Goal: Check status

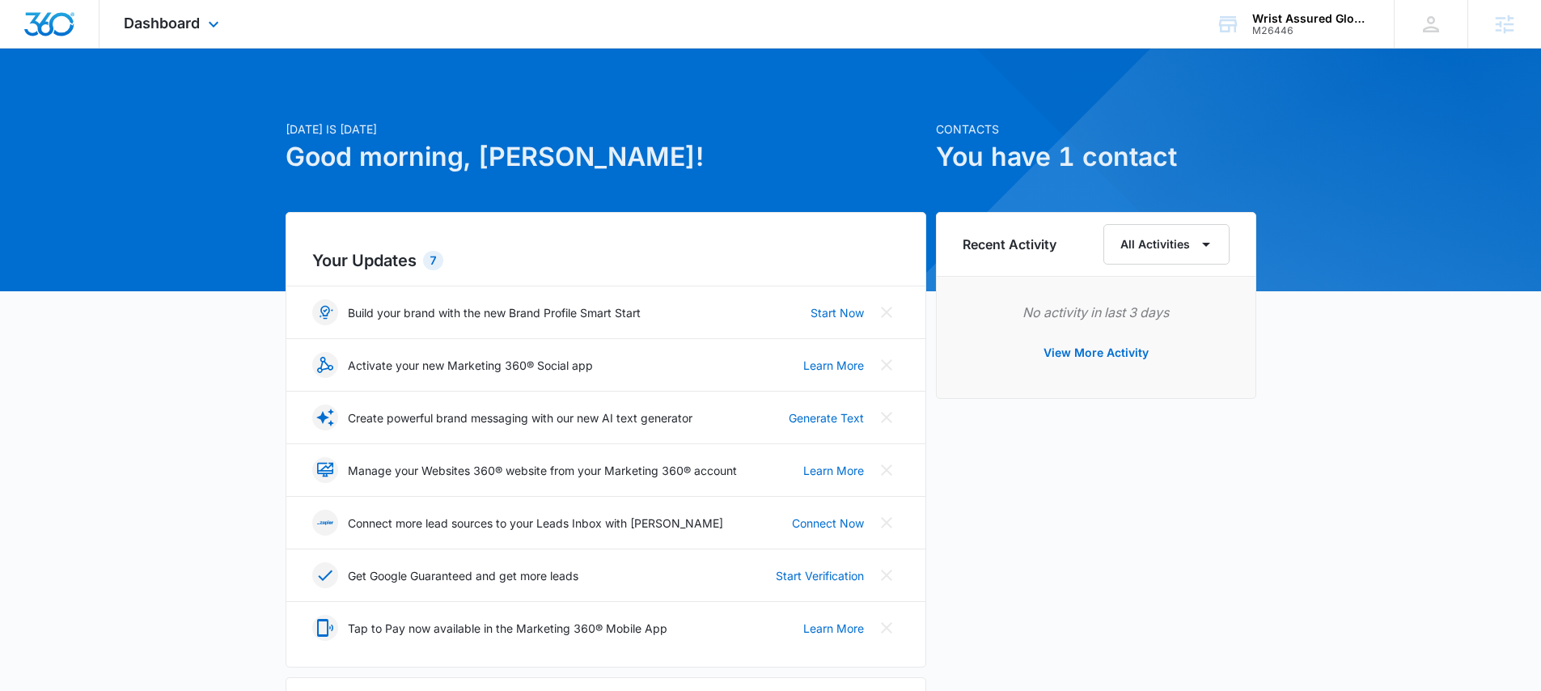
click at [169, 35] on div "Dashboard Apps Reputation Websites Forms CRM Email Social Shop Payments POS Con…" at bounding box center [173, 24] width 148 height 48
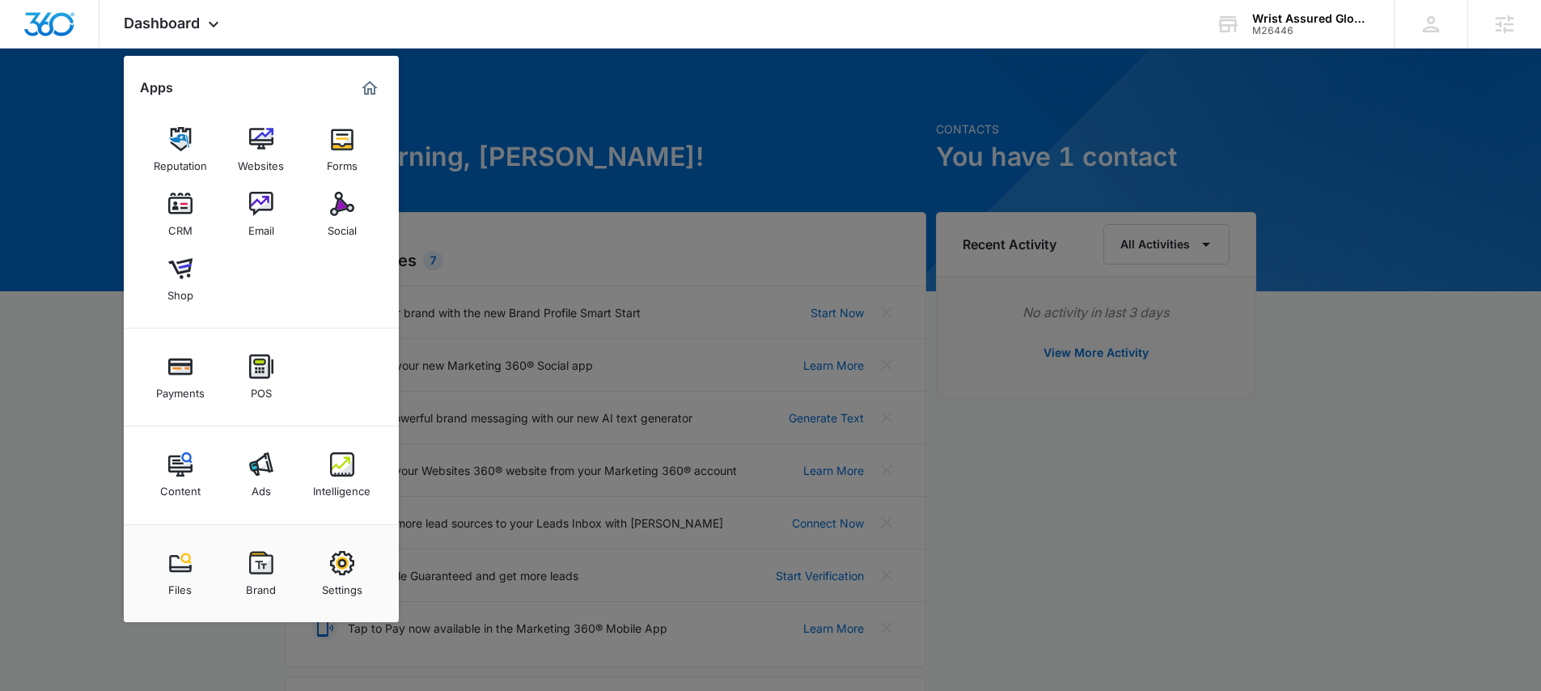
click at [251, 463] on img at bounding box center [261, 464] width 24 height 24
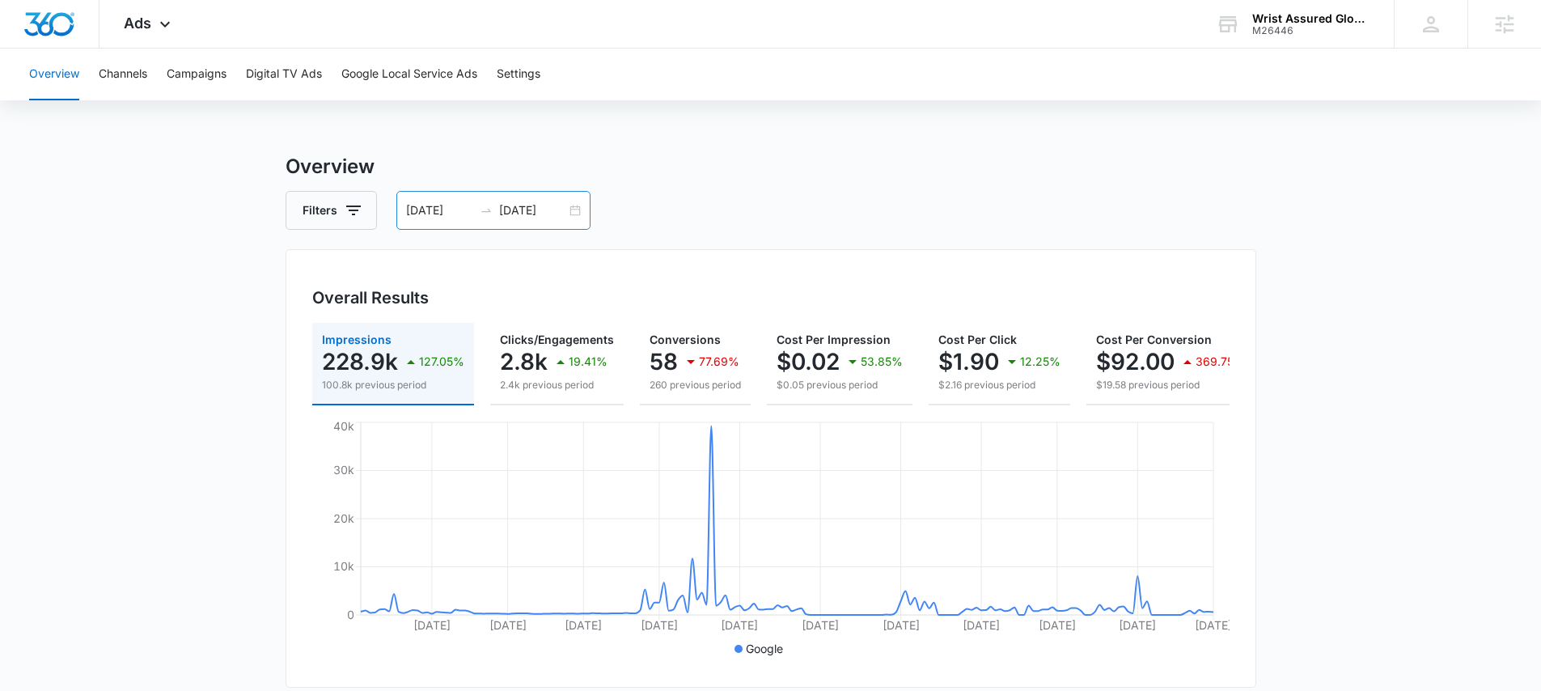
click at [582, 213] on div "[DATE] [DATE]" at bounding box center [493, 210] width 194 height 39
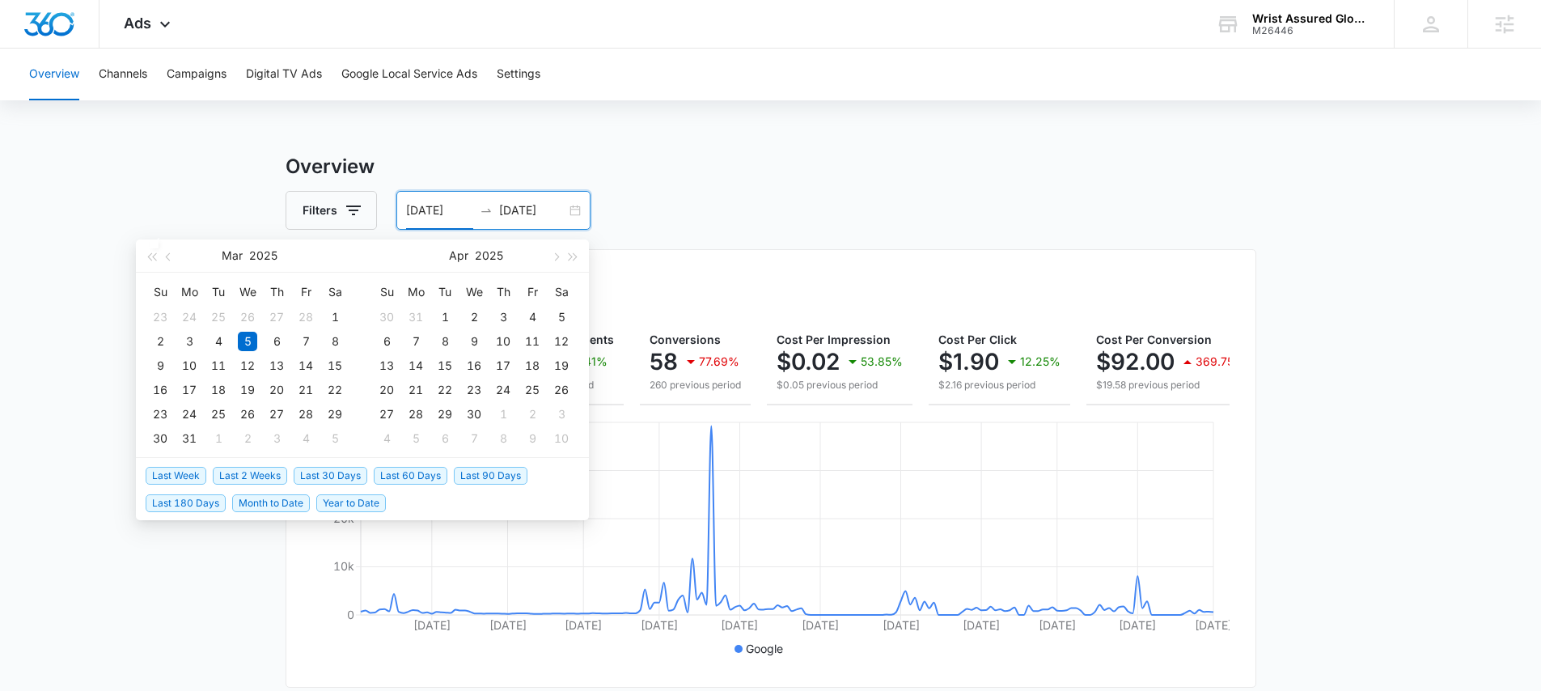
click at [353, 480] on span "Last 30 Days" at bounding box center [331, 476] width 74 height 18
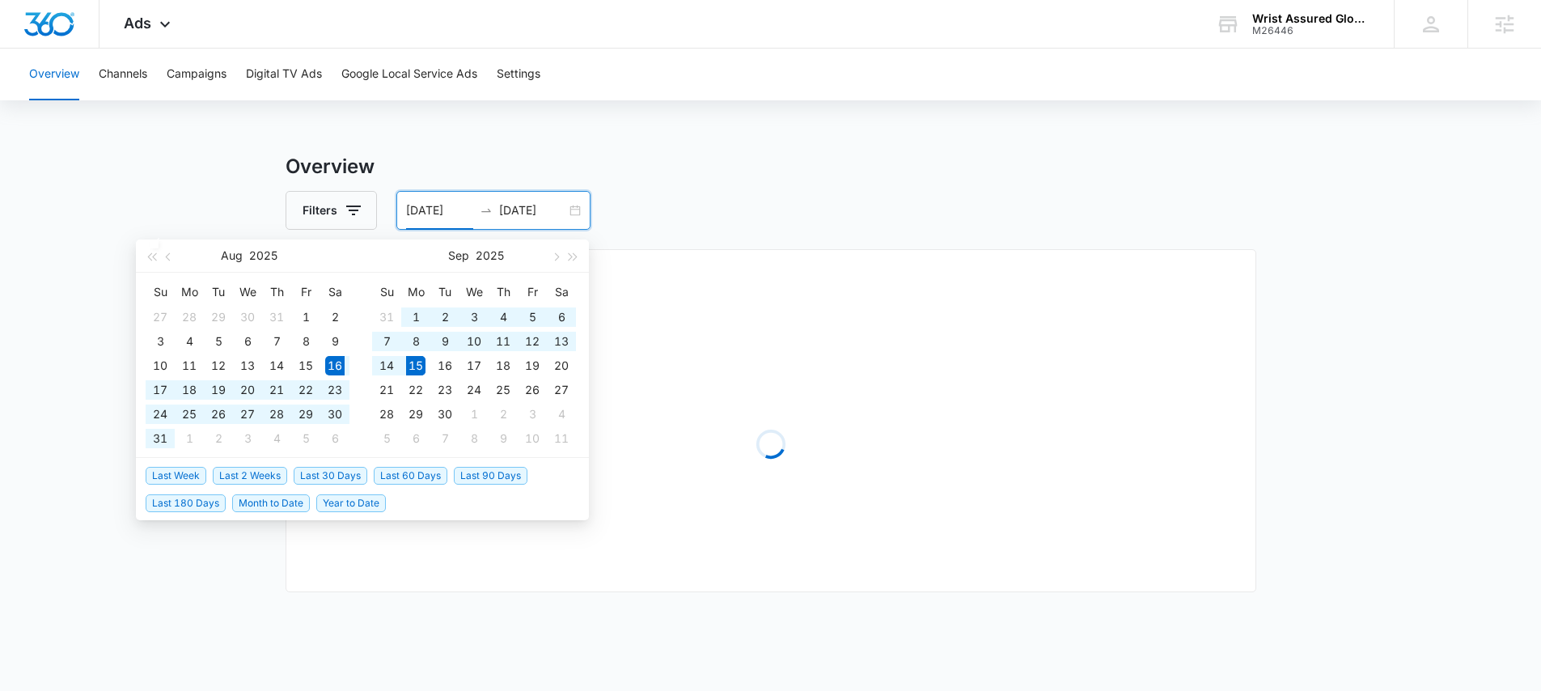
type input "[DATE]"
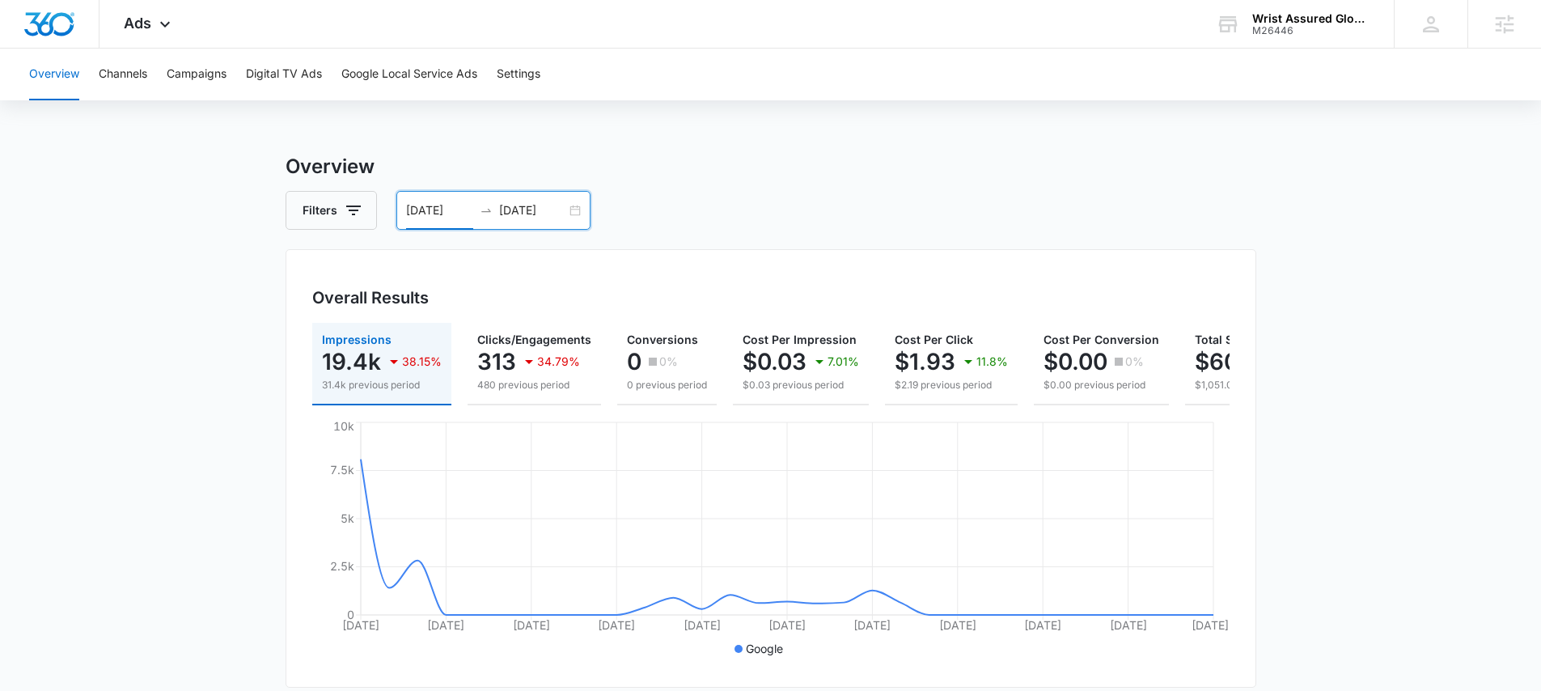
click at [591, 141] on div "Overview Channels Campaigns Digital TV Ads Google Local Service Ads Settings Ov…" at bounding box center [770, 681] width 1541 height 1265
